Goal: Information Seeking & Learning: Understand process/instructions

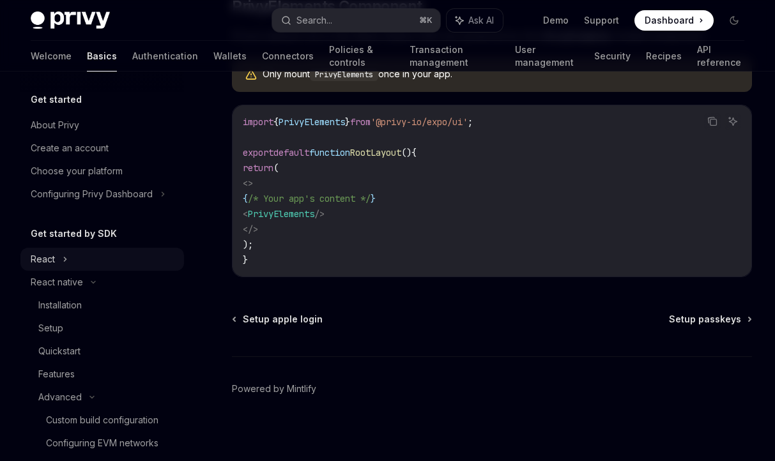
click at [66, 260] on icon at bounding box center [65, 259] width 5 height 15
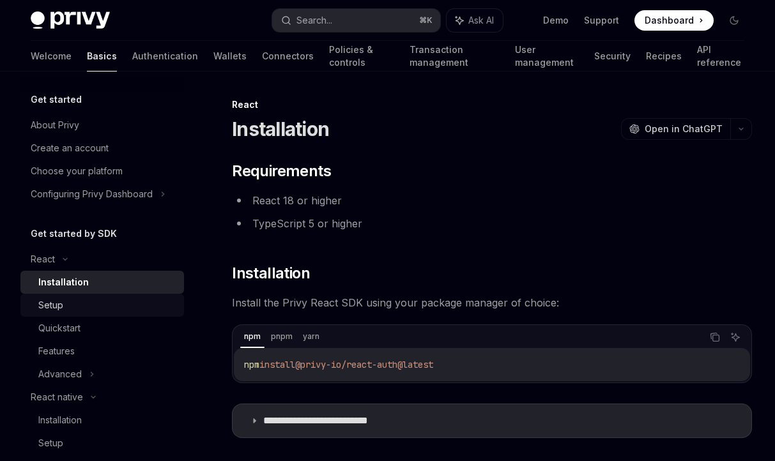
click at [84, 307] on div "Setup" at bounding box center [107, 305] width 138 height 15
type textarea "*"
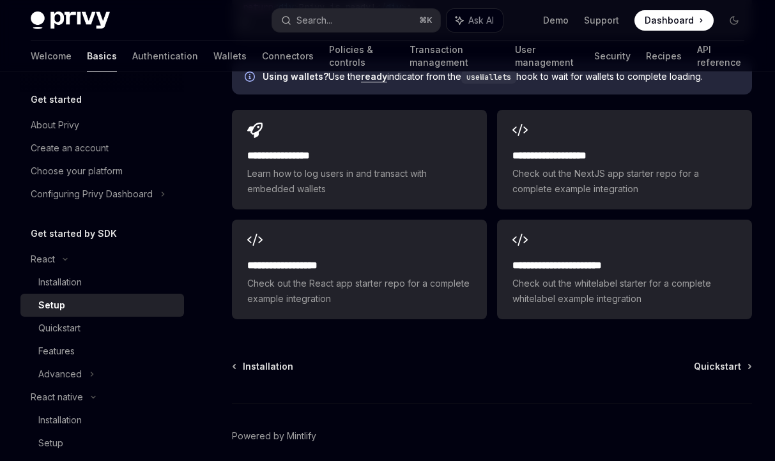
scroll to position [1667, 0]
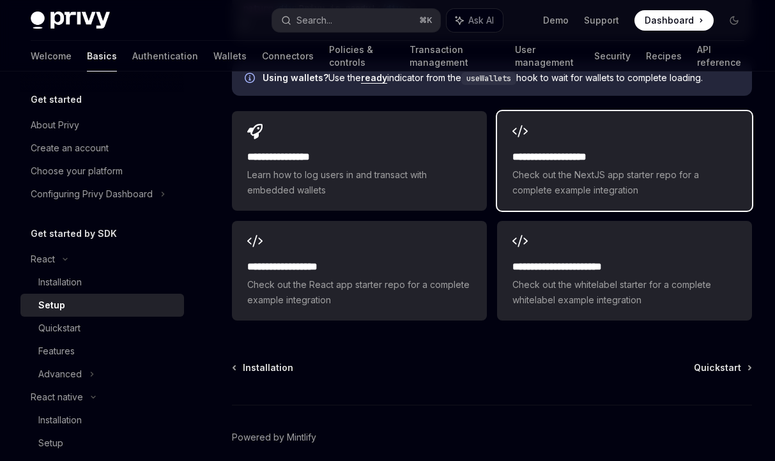
click at [585, 183] on span "Check out the NextJS app starter repo for a complete example integration" at bounding box center [624, 182] width 224 height 31
